Goal: Task Accomplishment & Management: Use online tool/utility

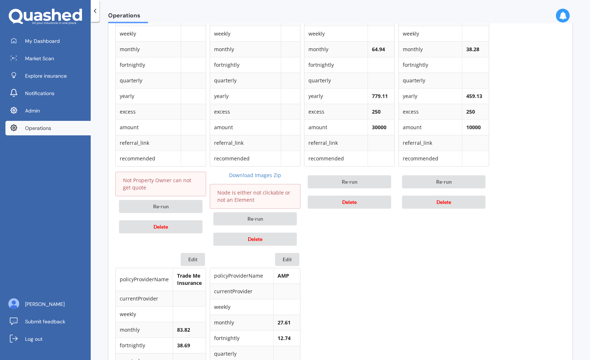
scroll to position [403, 0]
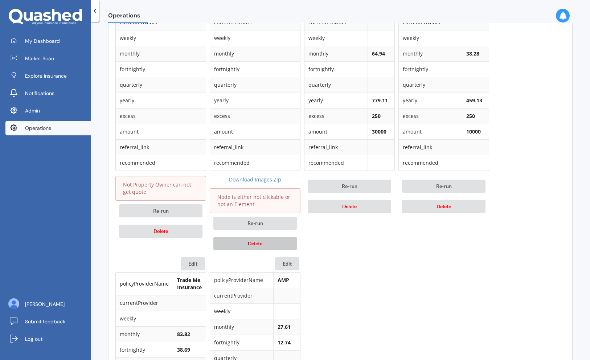
click at [261, 239] on button "Delete" at bounding box center [254, 243] width 83 height 13
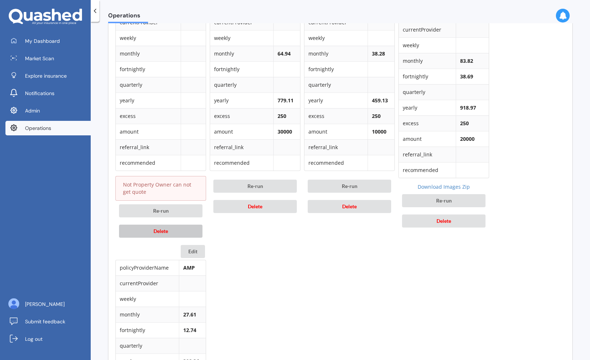
click at [191, 228] on button "Delete" at bounding box center [160, 231] width 83 height 13
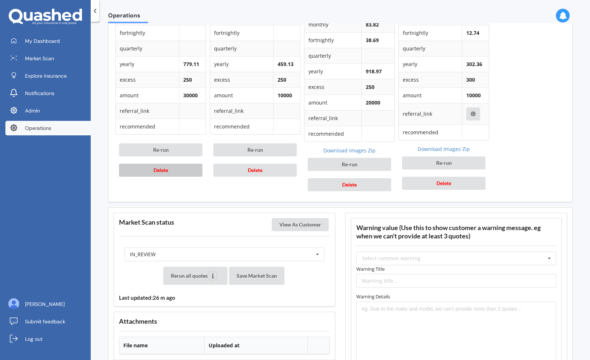
scroll to position [440, 0]
click at [201, 248] on div "IN_REVIEW READY PENDING VIEWED ABANDONED IN_REVIEW" at bounding box center [224, 254] width 200 height 14
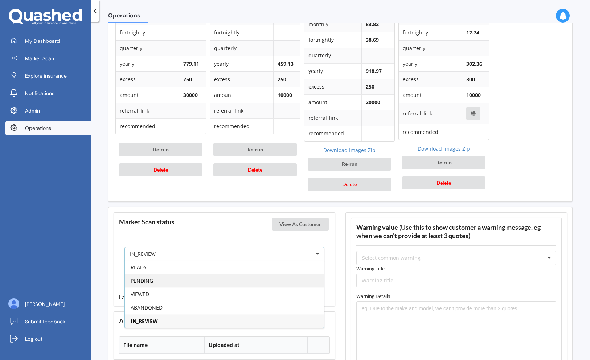
click at [190, 278] on div "PENDING" at bounding box center [224, 280] width 199 height 13
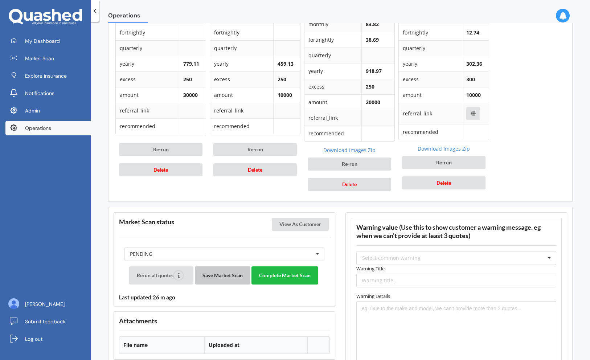
click at [229, 268] on button "Save Market Scan" at bounding box center [223, 275] width 56 height 18
click at [282, 273] on button "Complete Market Scan" at bounding box center [284, 275] width 67 height 18
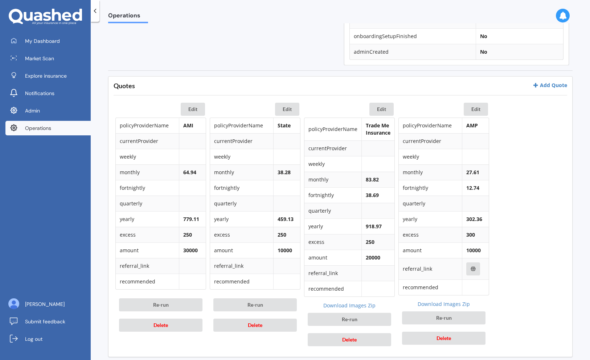
scroll to position [281, 0]
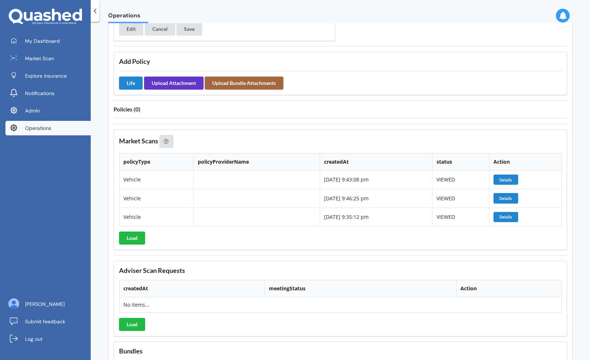
scroll to position [403, 0]
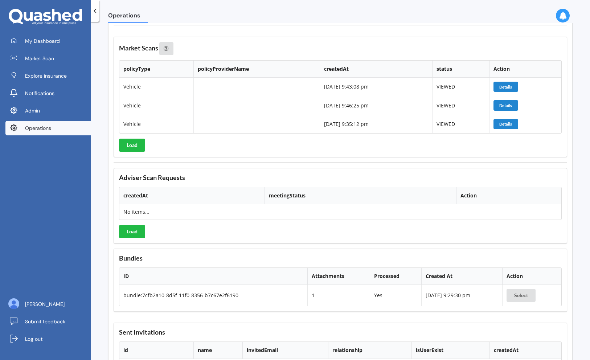
scroll to position [745, 0]
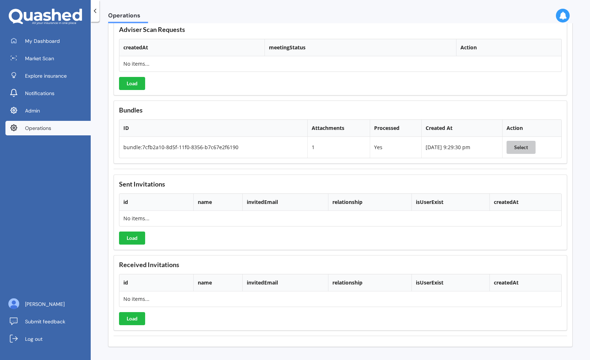
click at [507, 146] on button "Select" at bounding box center [521, 147] width 29 height 13
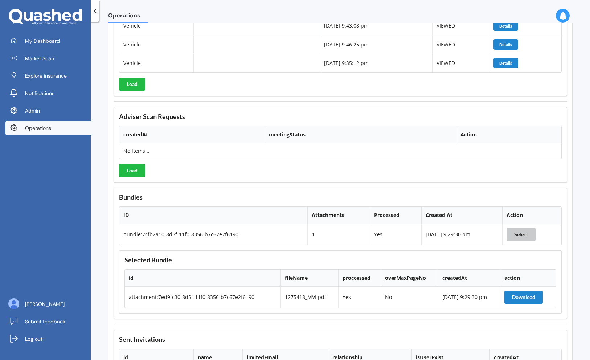
scroll to position [673, 0]
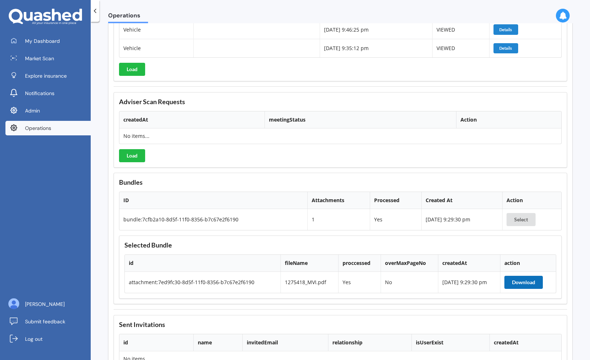
click at [526, 282] on button "Download" at bounding box center [523, 282] width 38 height 13
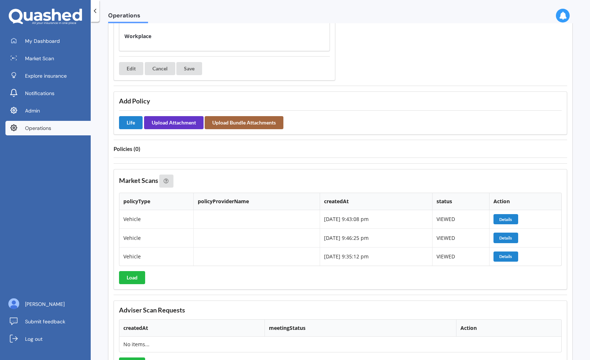
scroll to position [461, 0]
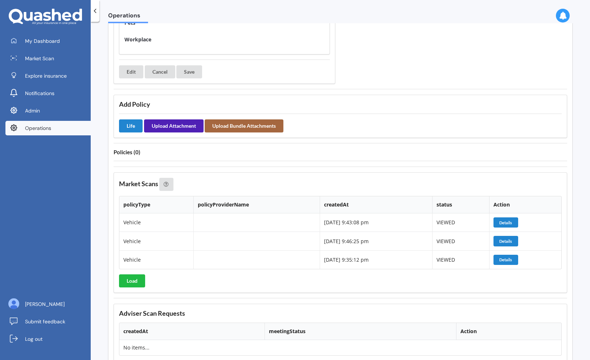
click at [174, 125] on button "Upload Attachment" at bounding box center [174, 125] width 60 height 13
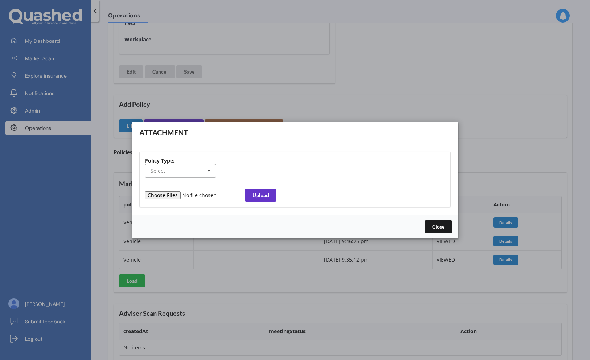
click at [198, 176] on input "text" at bounding box center [180, 170] width 70 height 13
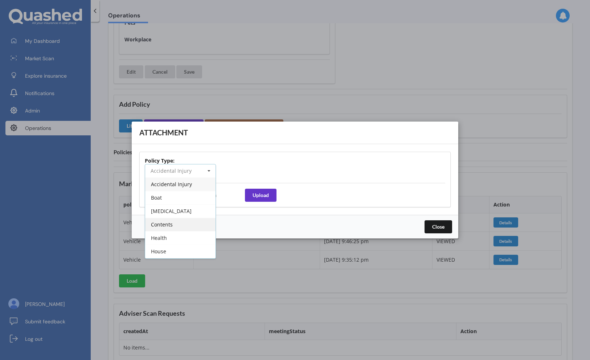
scroll to position [227, 0]
click at [177, 254] on div "Vehicle" at bounding box center [180, 251] width 70 height 13
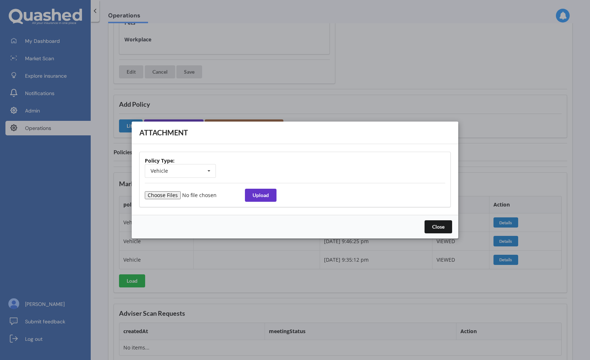
click at [172, 198] on input "file" at bounding box center [194, 195] width 99 height 8
type input "C:\fakepath\1275418_MVI.pdf"
click at [267, 192] on button "Upload" at bounding box center [261, 195] width 32 height 13
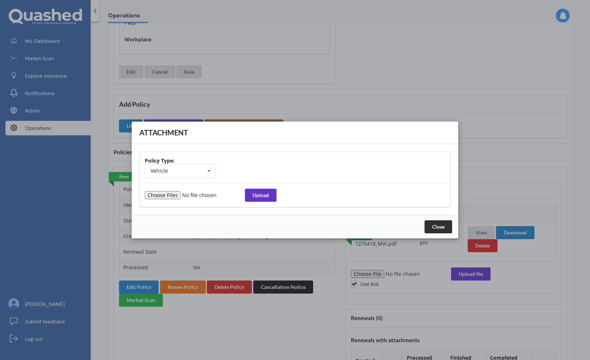
click at [440, 228] on button "Close" at bounding box center [439, 226] width 28 height 13
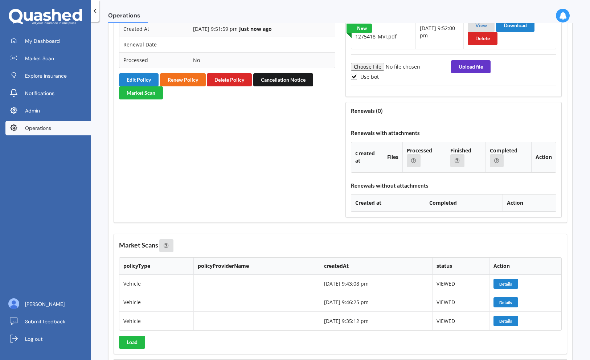
scroll to position [611, 0]
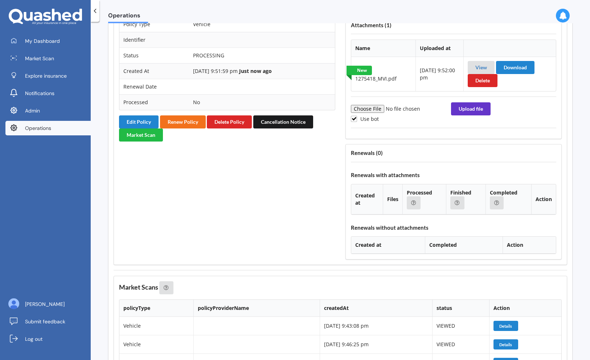
scroll to position [624, 0]
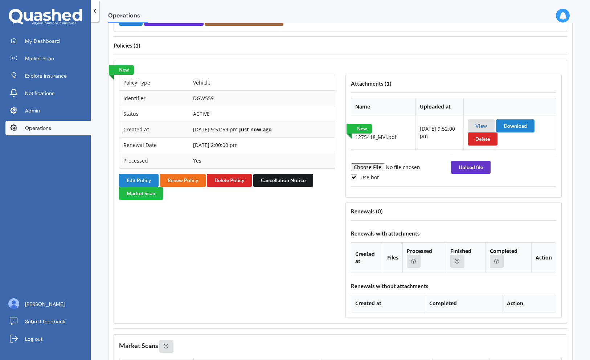
scroll to position [564, 0]
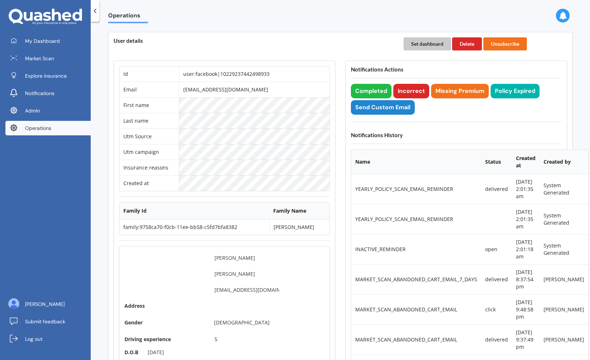
click at [415, 44] on button "Set dashboard" at bounding box center [427, 43] width 48 height 13
click at [55, 42] on span "My Dashboard" at bounding box center [42, 40] width 35 height 7
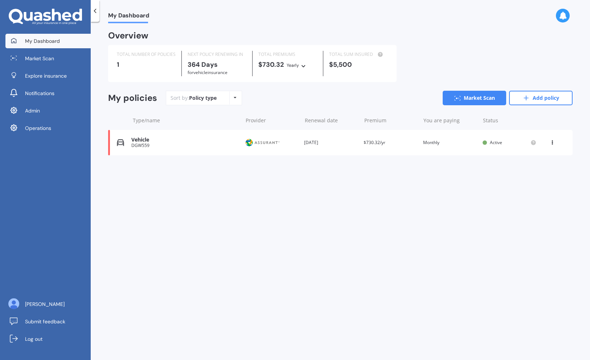
click at [168, 143] on div "Vehicle" at bounding box center [184, 140] width 107 height 6
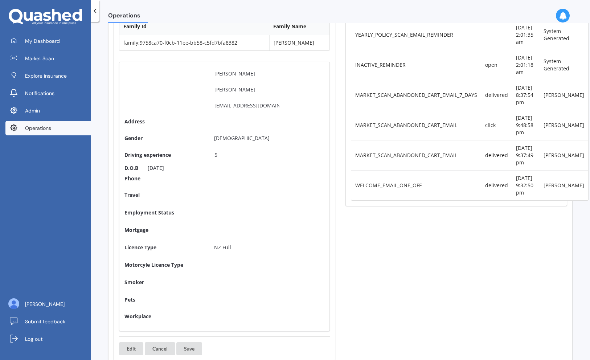
scroll to position [181, 0]
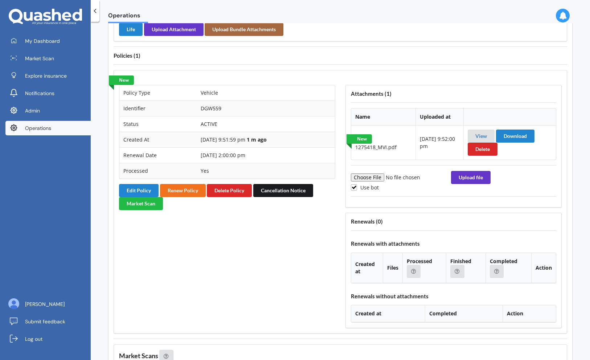
scroll to position [562, 0]
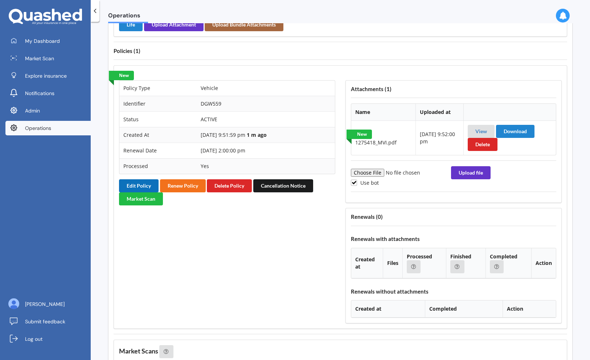
click at [145, 184] on button "Edit Policy" at bounding box center [139, 185] width 40 height 13
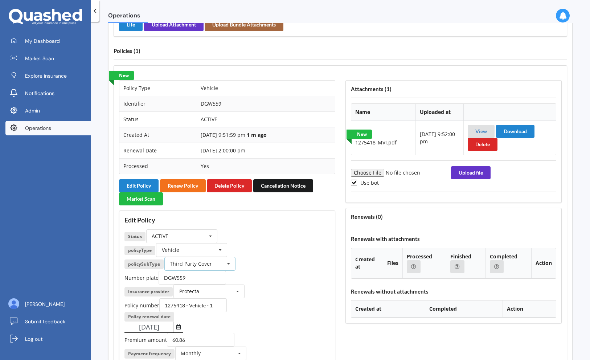
click at [200, 263] on div "Third Party Cover" at bounding box center [191, 263] width 42 height 5
click at [204, 279] on span "Comprehensive Cover" at bounding box center [197, 277] width 53 height 7
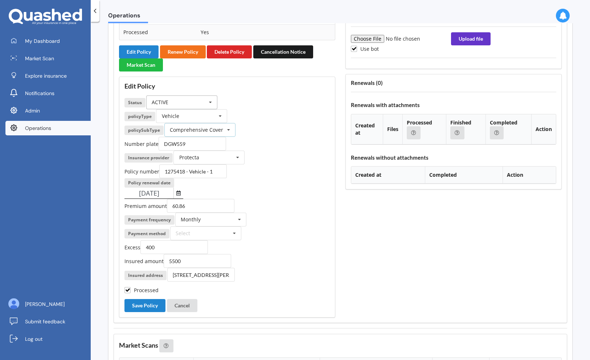
scroll to position [697, 0]
click at [143, 306] on button "Save Policy" at bounding box center [144, 305] width 41 height 13
click at [189, 302] on button "Cancel" at bounding box center [182, 305] width 30 height 13
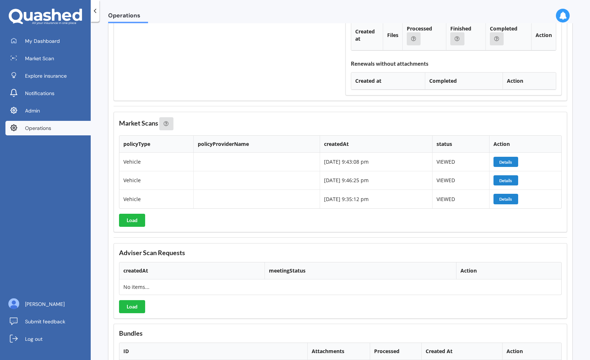
scroll to position [788, 0]
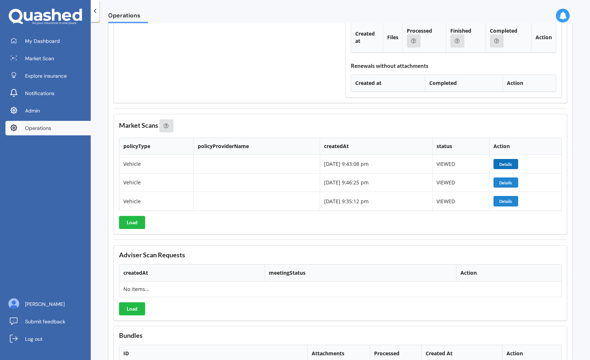
click at [506, 163] on button "Details" at bounding box center [505, 164] width 25 height 10
click at [51, 129] on span "Operations" at bounding box center [38, 127] width 26 height 7
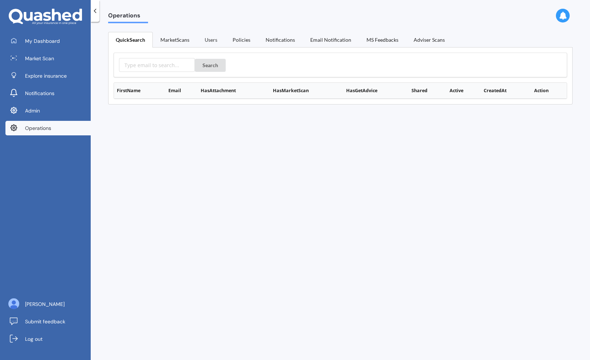
click at [214, 38] on link "Users" at bounding box center [211, 39] width 28 height 15
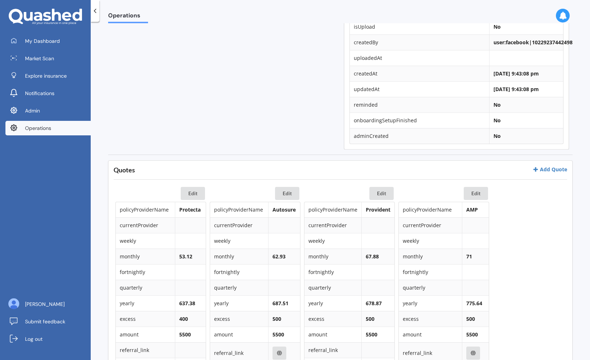
scroll to position [184, 0]
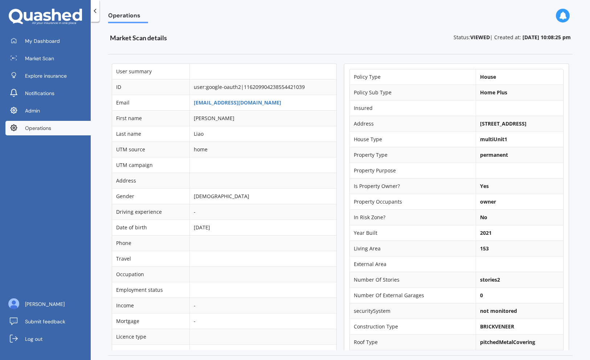
drag, startPoint x: 511, startPoint y: 132, endPoint x: 471, endPoint y: 127, distance: 40.2
click at [476, 127] on td "[STREET_ADDRESS]" at bounding box center [519, 124] width 87 height 16
copy b "[STREET_ADDRESS]"
click at [486, 127] on b "[STREET_ADDRESS]" at bounding box center [503, 123] width 46 height 7
drag, startPoint x: 512, startPoint y: 123, endPoint x: 480, endPoint y: 125, distance: 31.3
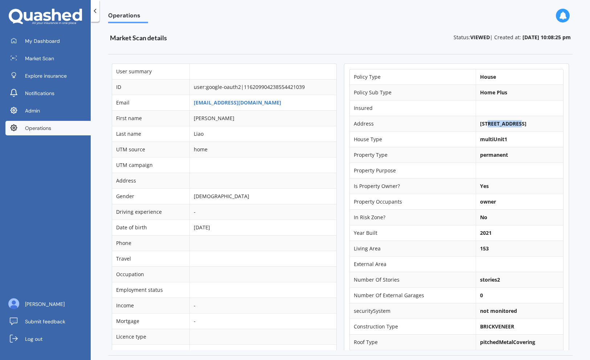
click at [480, 125] on b "[STREET_ADDRESS]" at bounding box center [503, 123] width 46 height 7
copy b "[GEOGRAPHIC_DATA]"
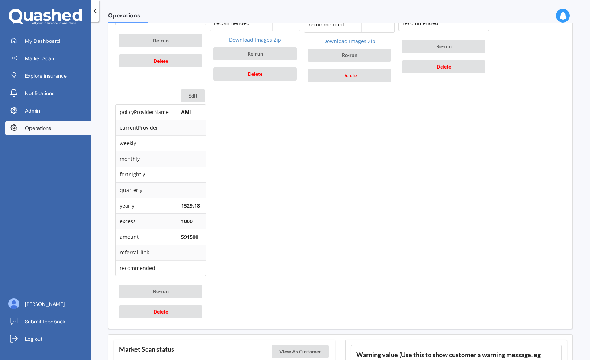
scroll to position [880, 0]
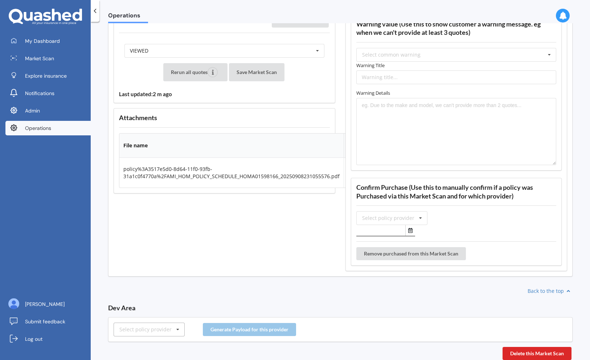
click at [157, 331] on div "Select policy provider" at bounding box center [145, 329] width 52 height 5
type input "a"
click at [147, 287] on div "AMP" at bounding box center [149, 288] width 70 height 13
click at [226, 325] on button "Generate Payload for this provider" at bounding box center [249, 329] width 93 height 13
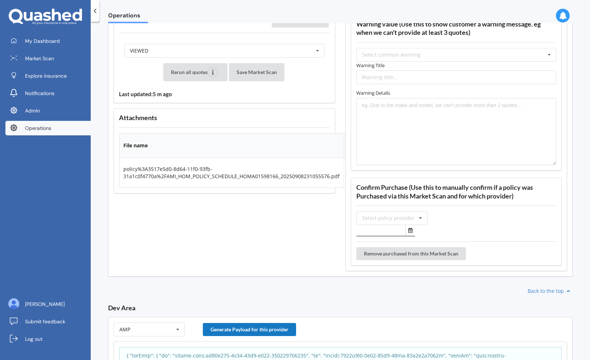
scroll to position [1044, 0]
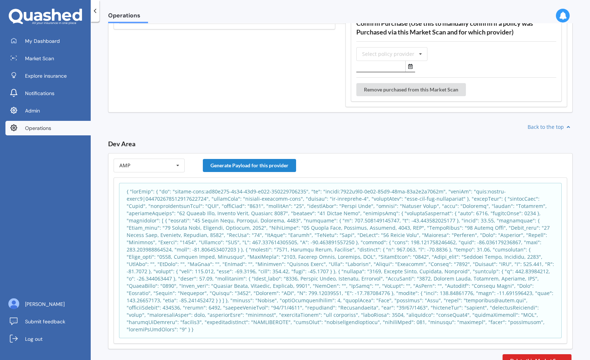
click at [237, 257] on p at bounding box center [340, 260] width 427 height 145
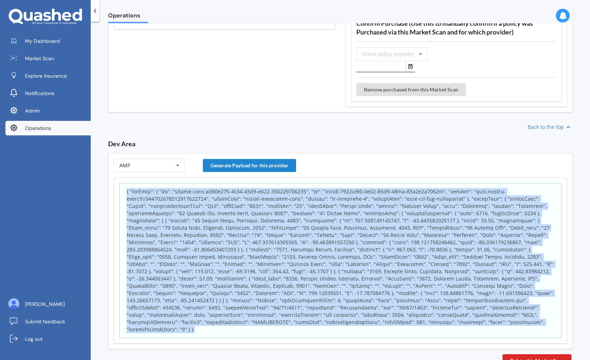
click at [237, 257] on p at bounding box center [340, 260] width 427 height 145
copy body "{ "appInfo": { "id": "policy-scan:ec72d500-8d64-11f0-b107-176051268610", "sk": …"
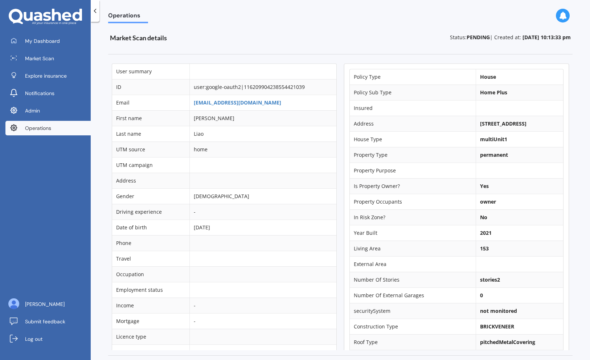
click at [511, 131] on td "[STREET_ADDRESS]" at bounding box center [519, 124] width 87 height 16
